Goal: Task Accomplishment & Management: Complete application form

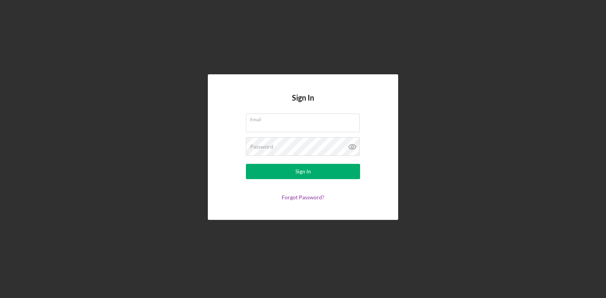
type input "[EMAIL_ADDRESS][DOMAIN_NAME]"
click at [219, 193] on div "Sign In Email [EMAIL_ADDRESS][DOMAIN_NAME] Password Sign In Forgot Password?" at bounding box center [303, 146] width 190 height 145
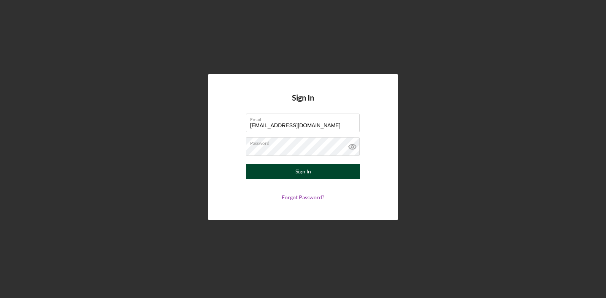
click at [313, 171] on button "Sign In" at bounding box center [303, 171] width 114 height 15
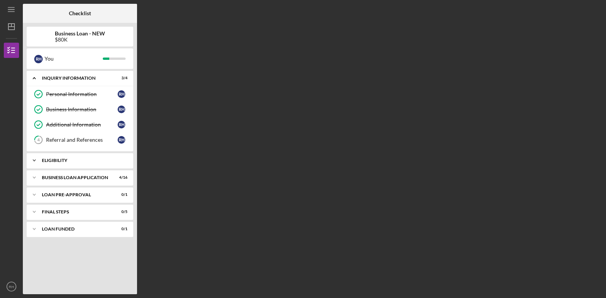
click at [57, 159] on div "ELIGIBILITY" at bounding box center [83, 160] width 82 height 5
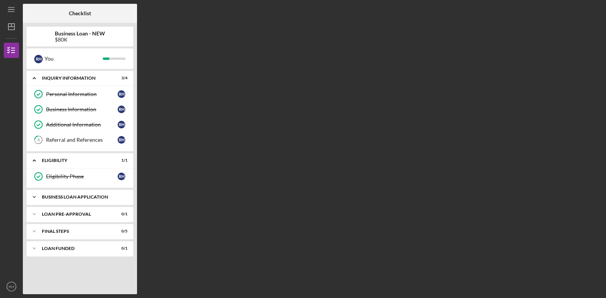
click at [62, 197] on div "BUSINESS LOAN APPLICATION" at bounding box center [83, 197] width 82 height 5
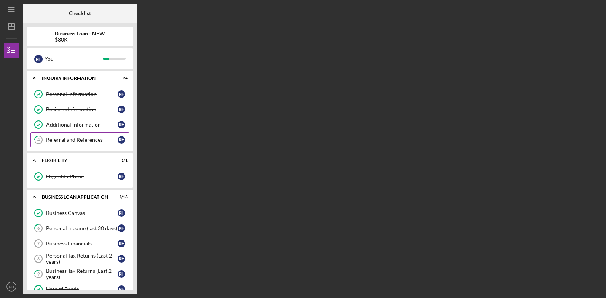
click at [75, 136] on link "4 Referral and References R H" at bounding box center [79, 139] width 99 height 15
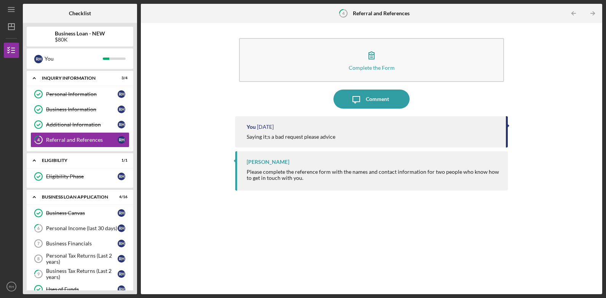
click at [282, 135] on div "Saying it;s a bad request please advice" at bounding box center [291, 137] width 89 height 6
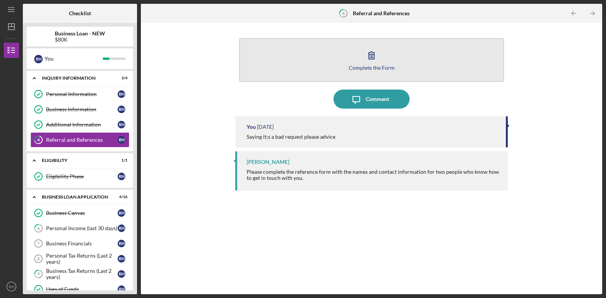
click at [364, 67] on div "Complete the Form" at bounding box center [372, 68] width 46 height 6
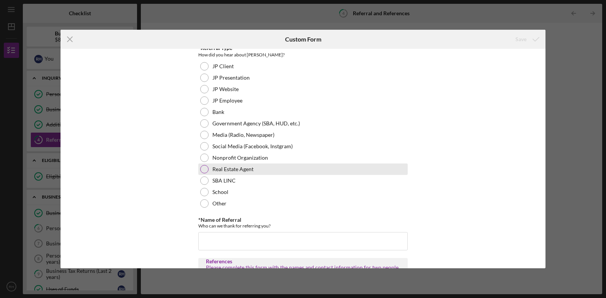
scroll to position [114, 0]
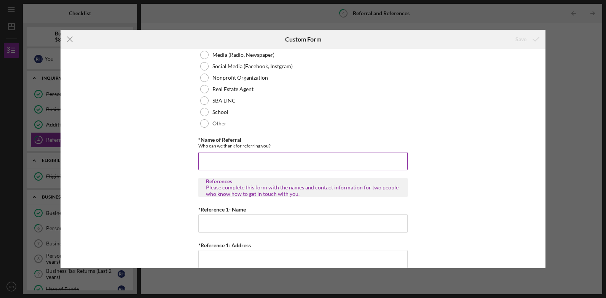
click at [212, 159] on input "*Name of Referral" at bounding box center [302, 161] width 209 height 18
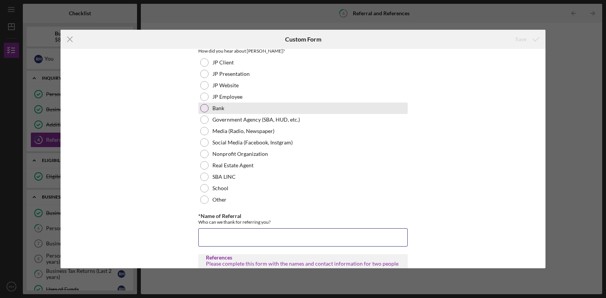
scroll to position [0, 0]
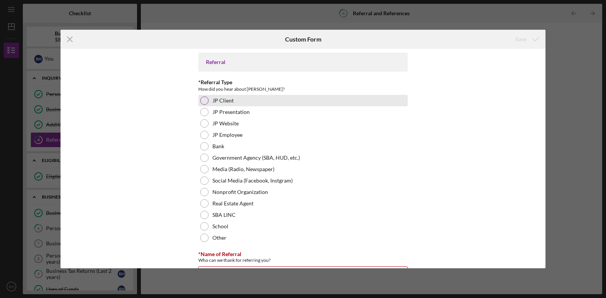
click at [203, 101] on div at bounding box center [204, 100] width 8 height 8
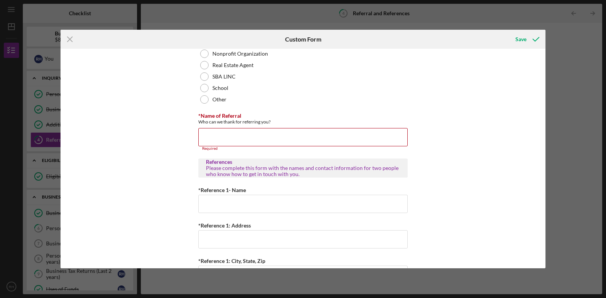
scroll to position [152, 0]
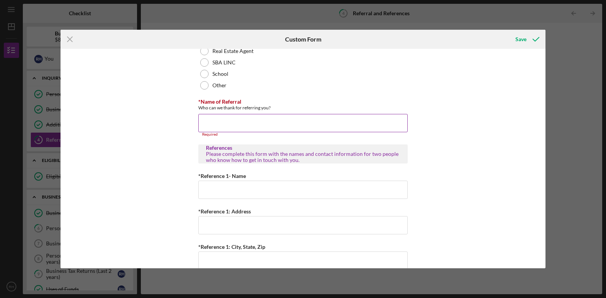
click at [216, 124] on input "*Name of Referral" at bounding box center [302, 123] width 209 height 18
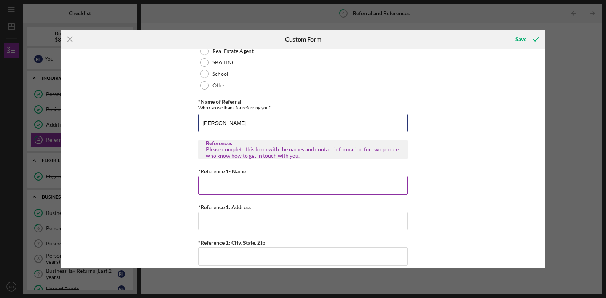
type input "[PERSON_NAME]"
click at [225, 190] on input "*Reference 1- Name" at bounding box center [302, 185] width 209 height 18
type input "[PERSON_NAME]"
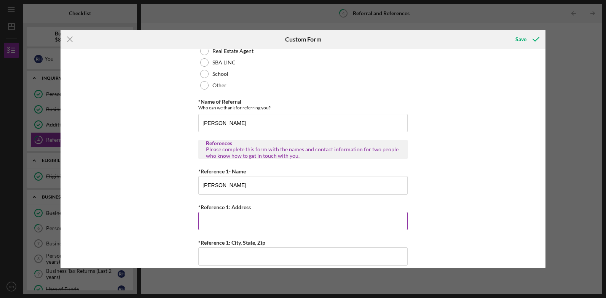
click at [223, 224] on input "*Reference 1: Address" at bounding box center [302, 221] width 209 height 18
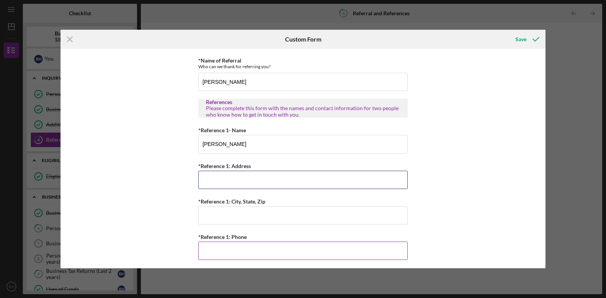
scroll to position [229, 0]
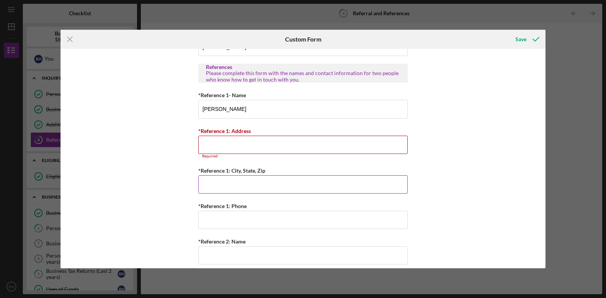
click at [207, 179] on input "*Reference 1: City, State, Zip" at bounding box center [302, 184] width 209 height 18
click at [209, 150] on input "*Reference 1: Address" at bounding box center [302, 145] width 209 height 18
click at [204, 184] on input "*Reference 1: City, State, Zip" at bounding box center [302, 184] width 209 height 18
type input "St louis Mo 63147"
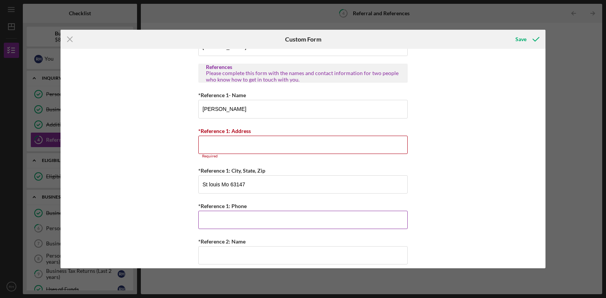
click at [211, 218] on input "*Reference 1: Phone" at bounding box center [302, 220] width 209 height 18
click at [210, 146] on input "*Reference 1: Address" at bounding box center [302, 145] width 209 height 18
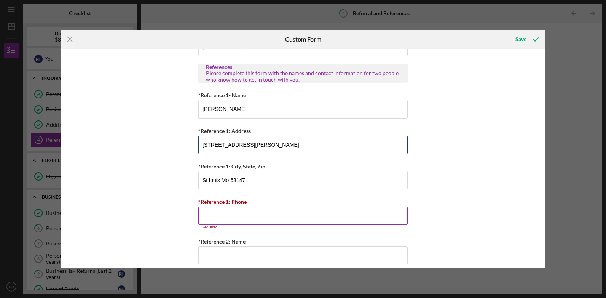
type input "[STREET_ADDRESS][PERSON_NAME]"
click at [206, 214] on input "*Reference 1: Phone" at bounding box center [302, 215] width 209 height 18
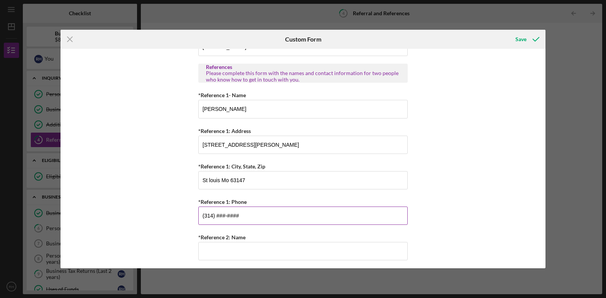
click at [216, 215] on input "(314) ###-####" at bounding box center [302, 215] width 209 height 18
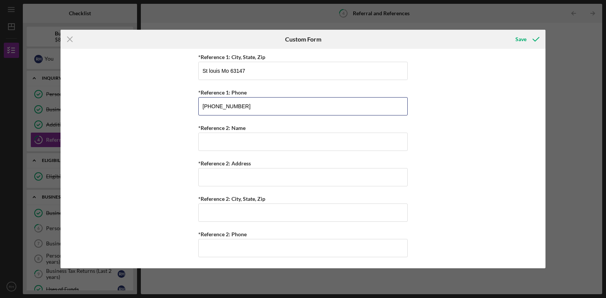
scroll to position [338, 0]
type input "[PHONE_NUMBER]"
click at [210, 143] on input "*Reference 2: Name" at bounding box center [302, 141] width 209 height 18
type input "[PERSON_NAME]"
click at [206, 179] on input "*Reference 2: Address" at bounding box center [302, 177] width 209 height 18
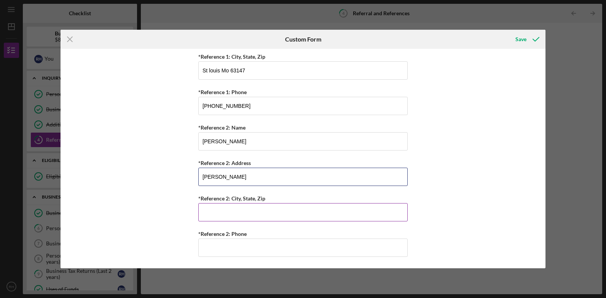
type input "[PERSON_NAME]"
click at [208, 215] on input "*Reference 2: City, State, Zip" at bounding box center [302, 212] width 209 height 18
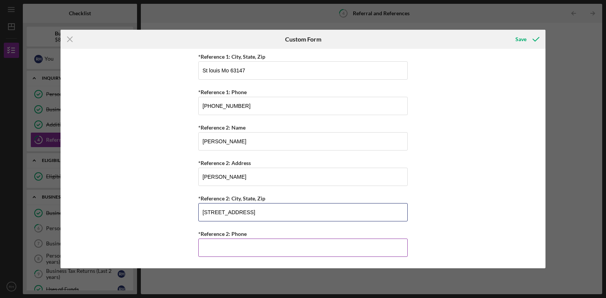
type input "[STREET_ADDRESS]"
click at [209, 244] on input "*Reference 2: Phone" at bounding box center [302, 247] width 209 height 18
type input "[PHONE_NUMBER]"
click at [521, 37] on div "Save" at bounding box center [521, 39] width 11 height 15
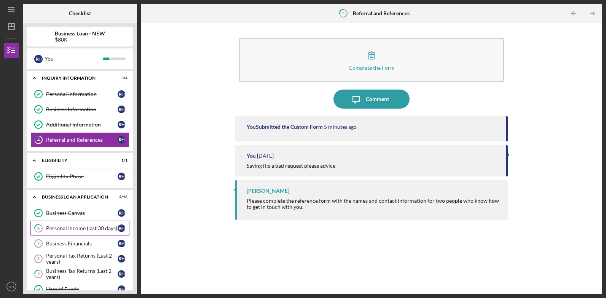
click at [81, 229] on div "Personal Income (last 30 days)" at bounding box center [82, 228] width 72 height 6
